Goal: Check status

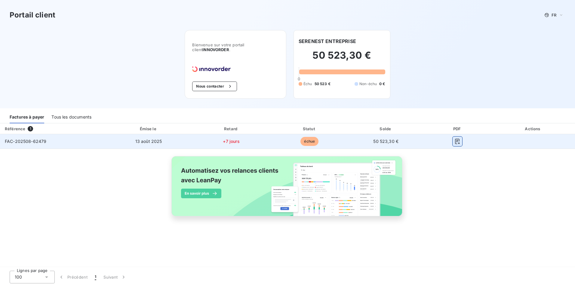
click at [453, 141] on button "button" at bounding box center [458, 142] width 10 height 10
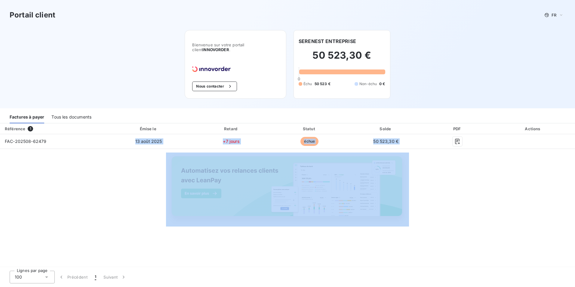
drag, startPoint x: 135, startPoint y: 142, endPoint x: -64, endPoint y: 186, distance: 204.0
click at [0, 186] on html "Portail client FR Bienvenue sur votre portail client INNOVORDER . Nous contacte…" at bounding box center [287, 143] width 575 height 287
click at [69, 118] on div "Tous les documents" at bounding box center [71, 117] width 40 height 13
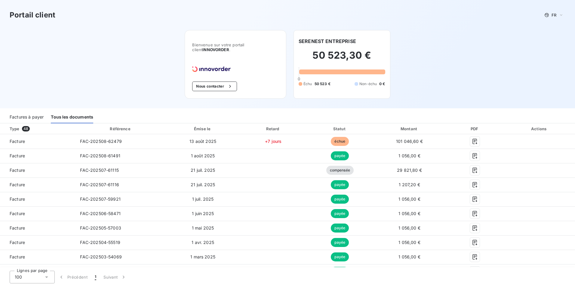
click at [182, 47] on div "Bienvenue sur votre portail client INNOVORDER . Nous contacter SERENEST ENTREPR…" at bounding box center [287, 69] width 225 height 78
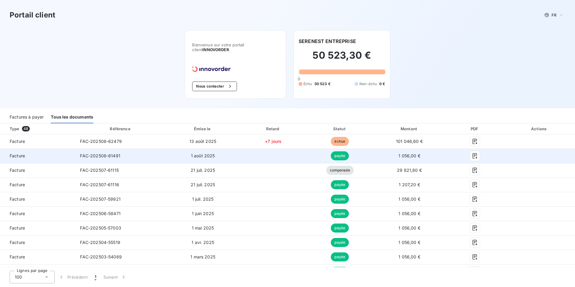
click at [275, 151] on td at bounding box center [273, 156] width 67 height 14
click at [472, 154] on icon "button" at bounding box center [475, 156] width 6 height 6
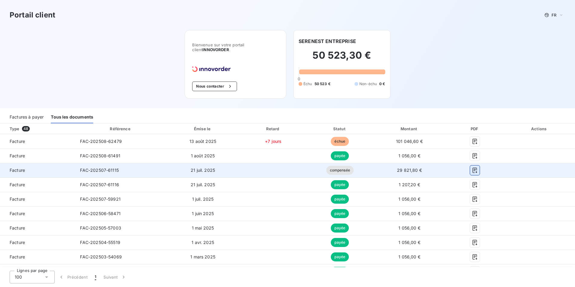
click at [472, 169] on icon "button" at bounding box center [475, 170] width 6 height 6
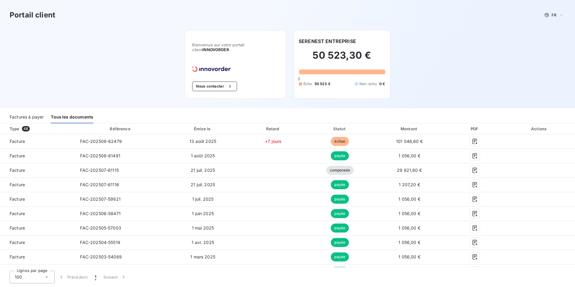
click at [511, 94] on div "Portail client FR Bienvenue sur votre portail client INNOVORDER . Nous contacte…" at bounding box center [287, 54] width 575 height 108
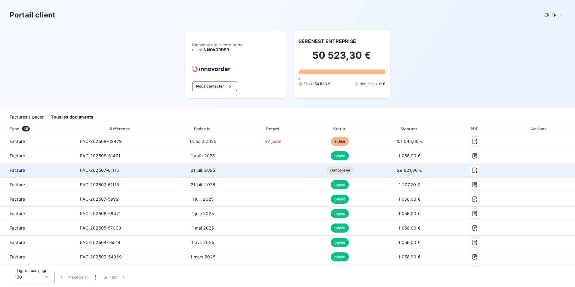
click at [336, 173] on span "compensée" at bounding box center [340, 170] width 27 height 9
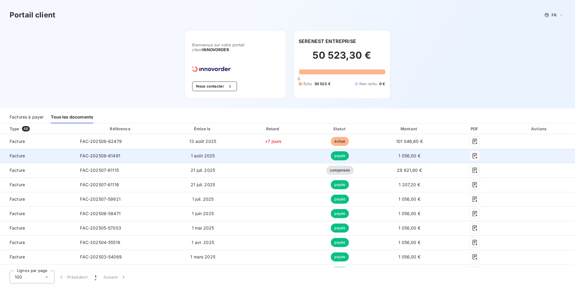
click at [335, 153] on span "payée" at bounding box center [340, 155] width 18 height 9
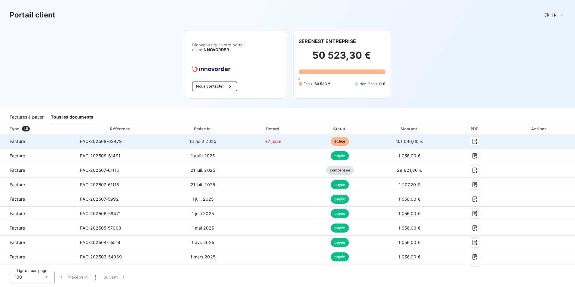
click at [334, 146] on td "échue" at bounding box center [340, 141] width 66 height 14
